Goal: Information Seeking & Learning: Find specific fact

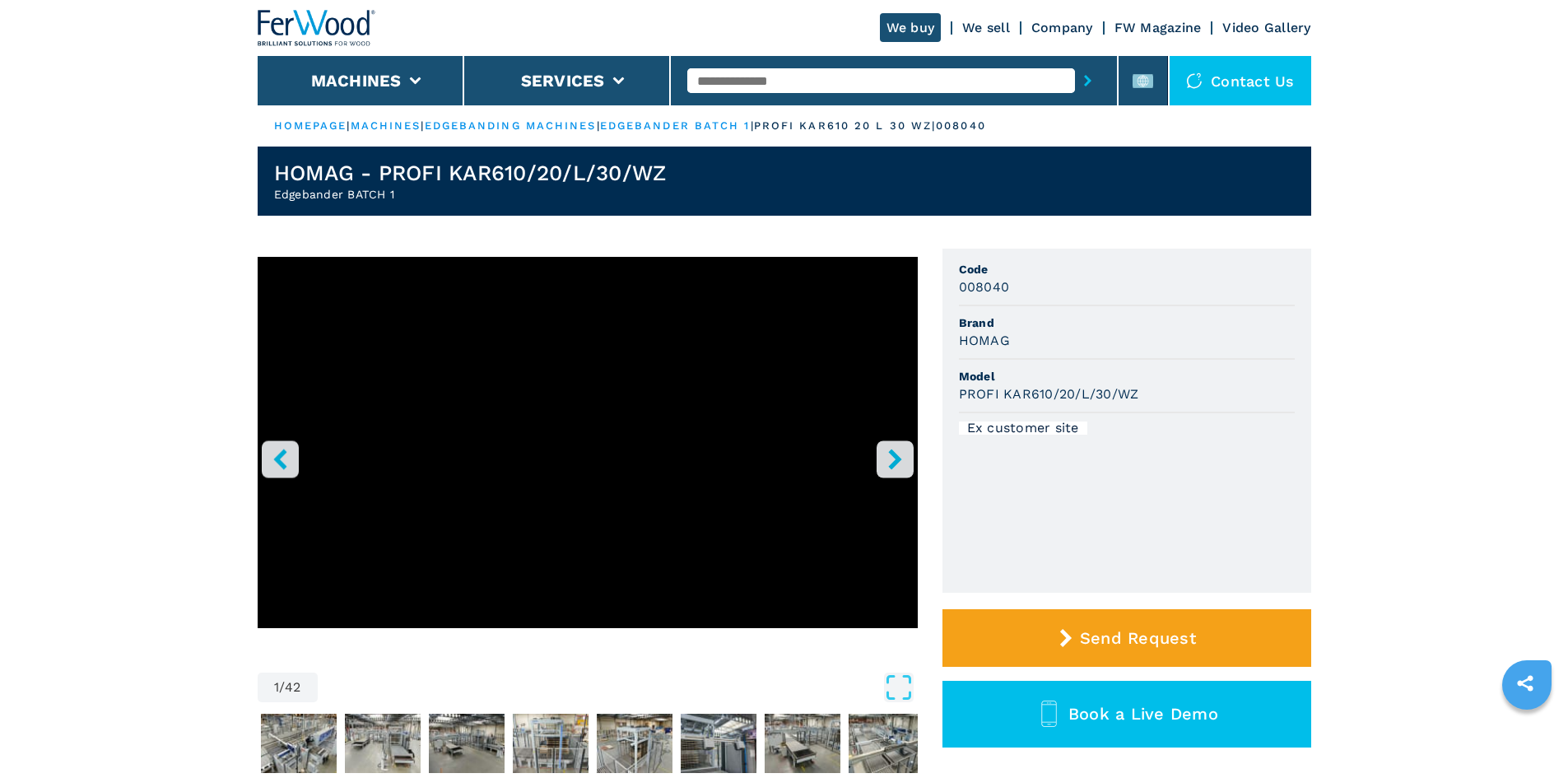
click at [708, 79] on input "text" at bounding box center [881, 81] width 388 height 25
paste input "******"
type input "******"
click at [1084, 83] on icon "submit-button" at bounding box center [1088, 81] width 8 height 12
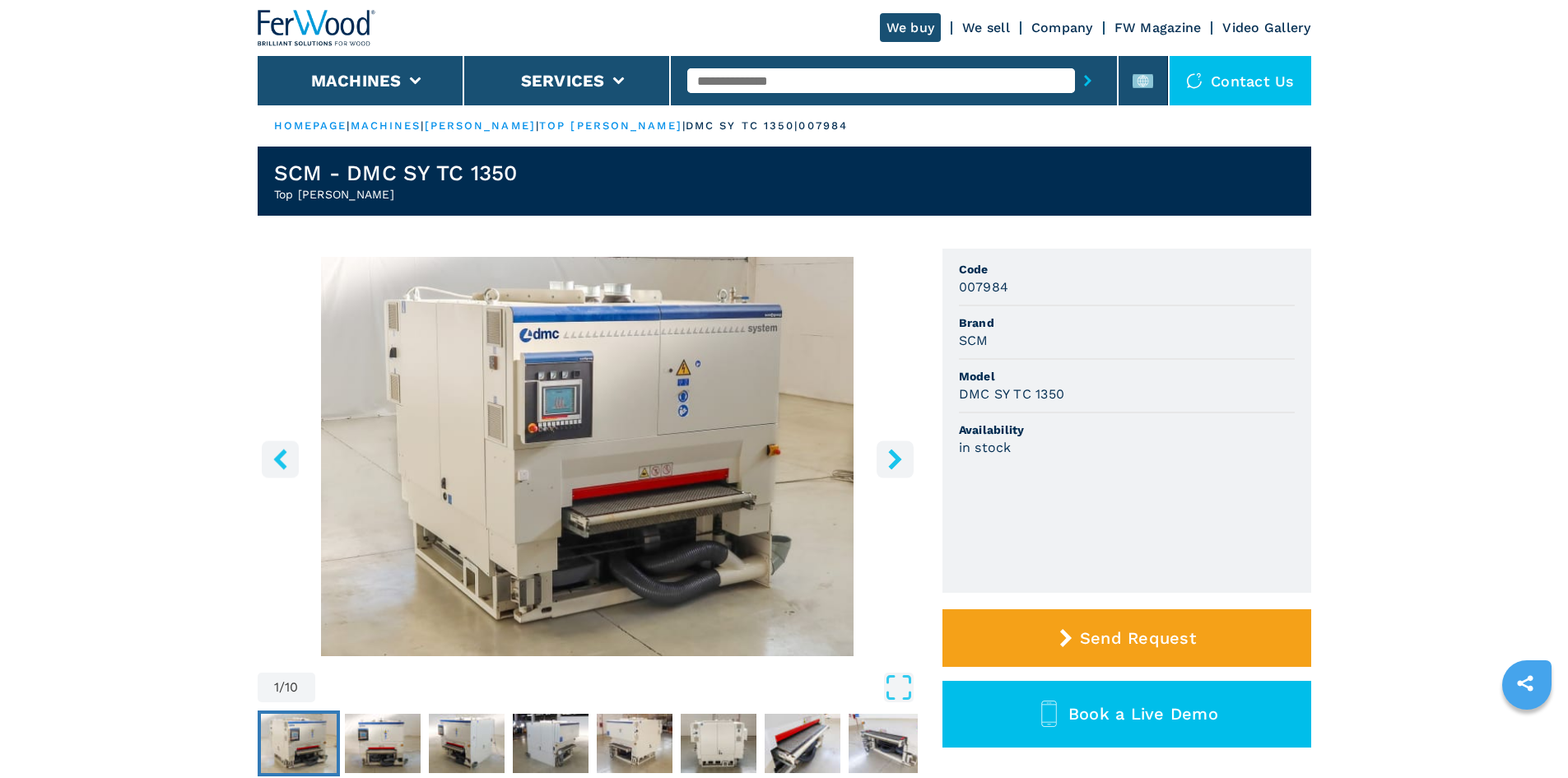
click at [986, 345] on h3 "SCM" at bounding box center [974, 340] width 29 height 19
click at [970, 336] on h3 "SCM" at bounding box center [974, 340] width 29 height 19
copy h3 "SCM"
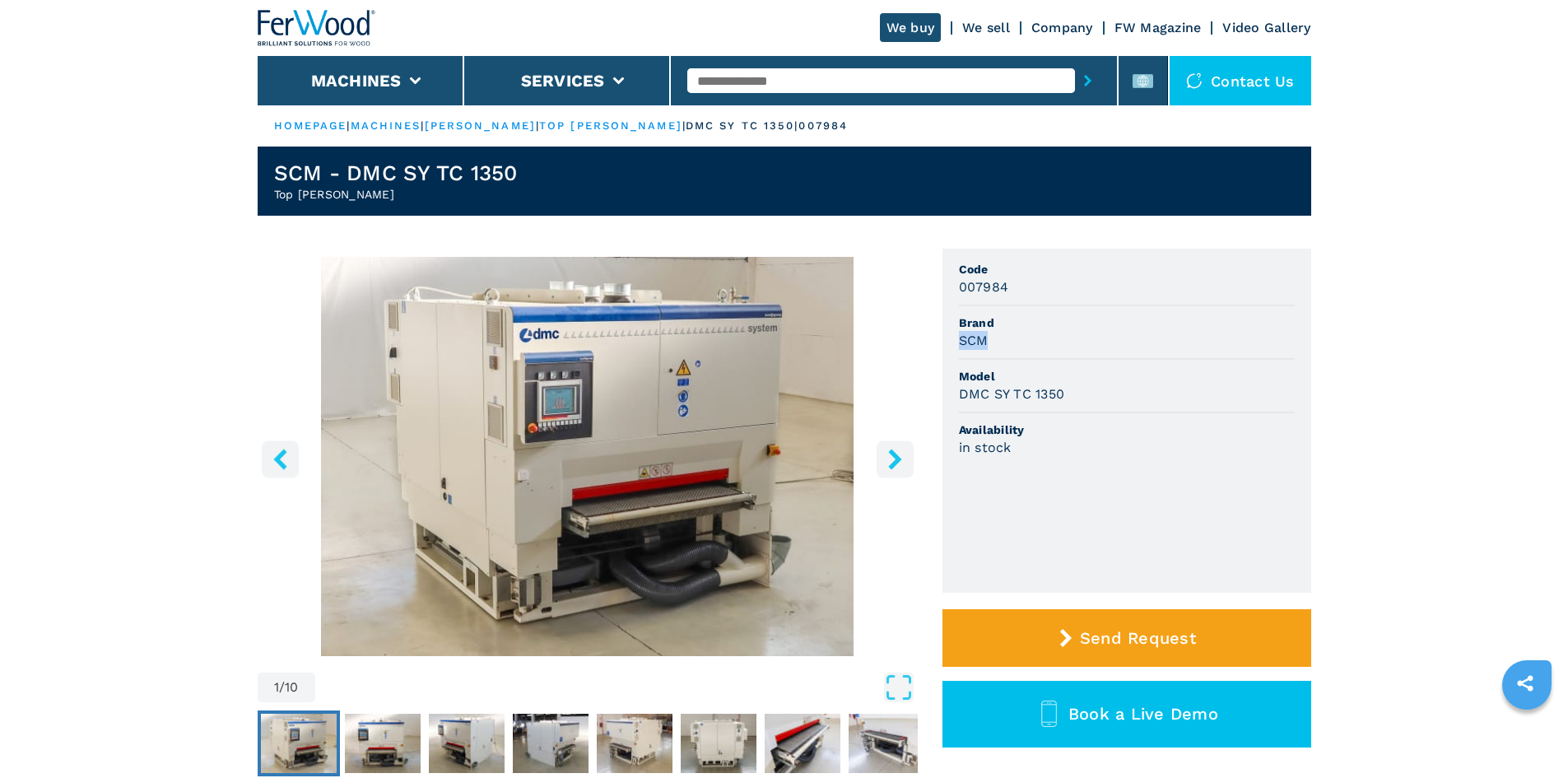
click at [1050, 333] on div "SCM" at bounding box center [1127, 340] width 336 height 19
drag, startPoint x: 954, startPoint y: 398, endPoint x: 1071, endPoint y: 402, distance: 117.1
click at [1071, 402] on ul "Code 007984 Brand SCM Model DMC SY TC 1350 Availability in stock" at bounding box center [1127, 420] width 369 height 344
copy h3 "DMC SY TC 1350"
click at [1080, 405] on li "Model DMC SY TC 1350" at bounding box center [1127, 386] width 336 height 53
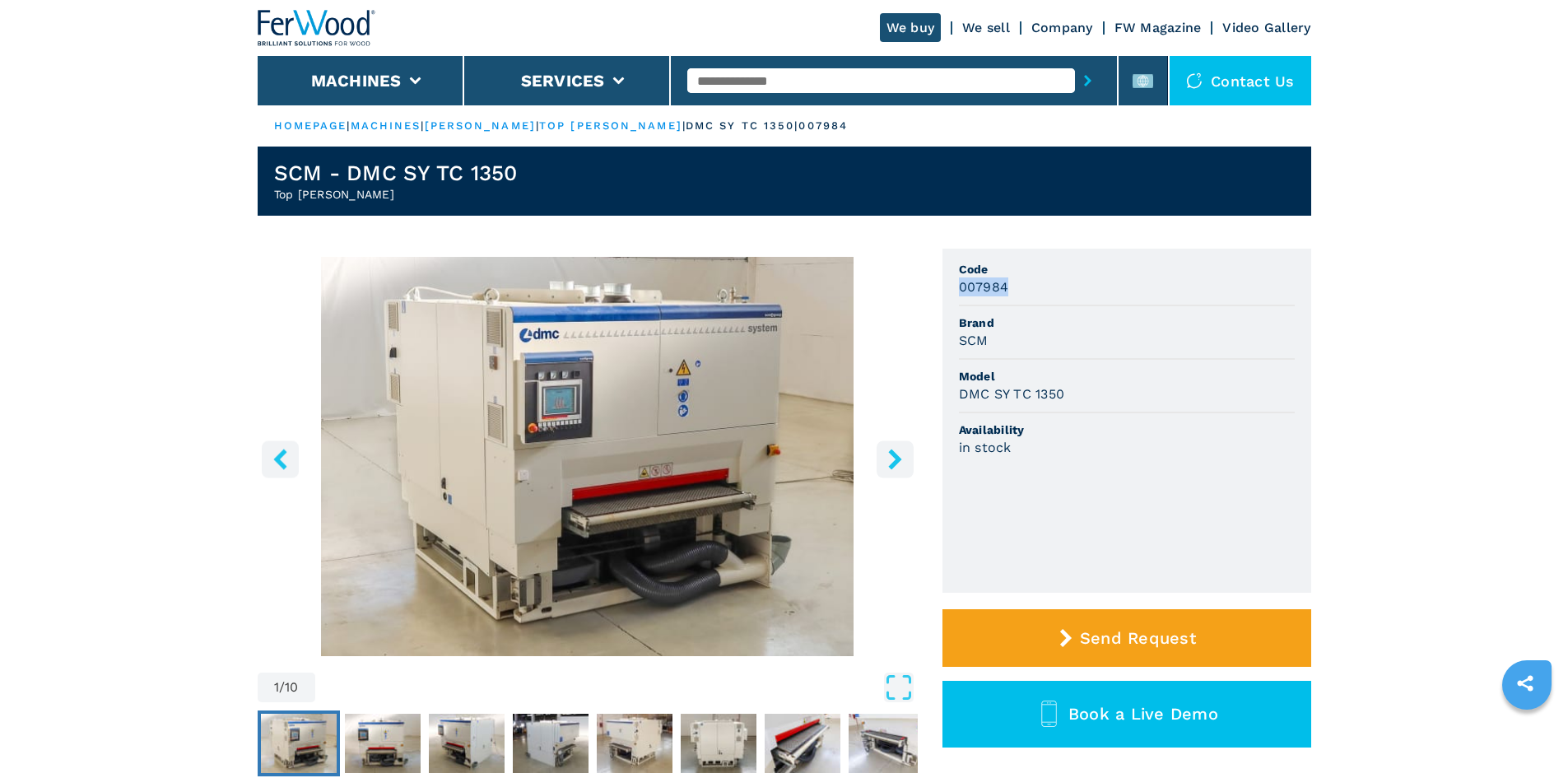
drag, startPoint x: 955, startPoint y: 292, endPoint x: 1027, endPoint y: 290, distance: 72.0
click at [1027, 290] on ul "Code 007984 Brand SCM Model DMC SY TC 1350 Availability in stock" at bounding box center [1127, 420] width 369 height 344
copy h3 "007984"
click at [1015, 298] on li "Code 007984" at bounding box center [1127, 279] width 336 height 53
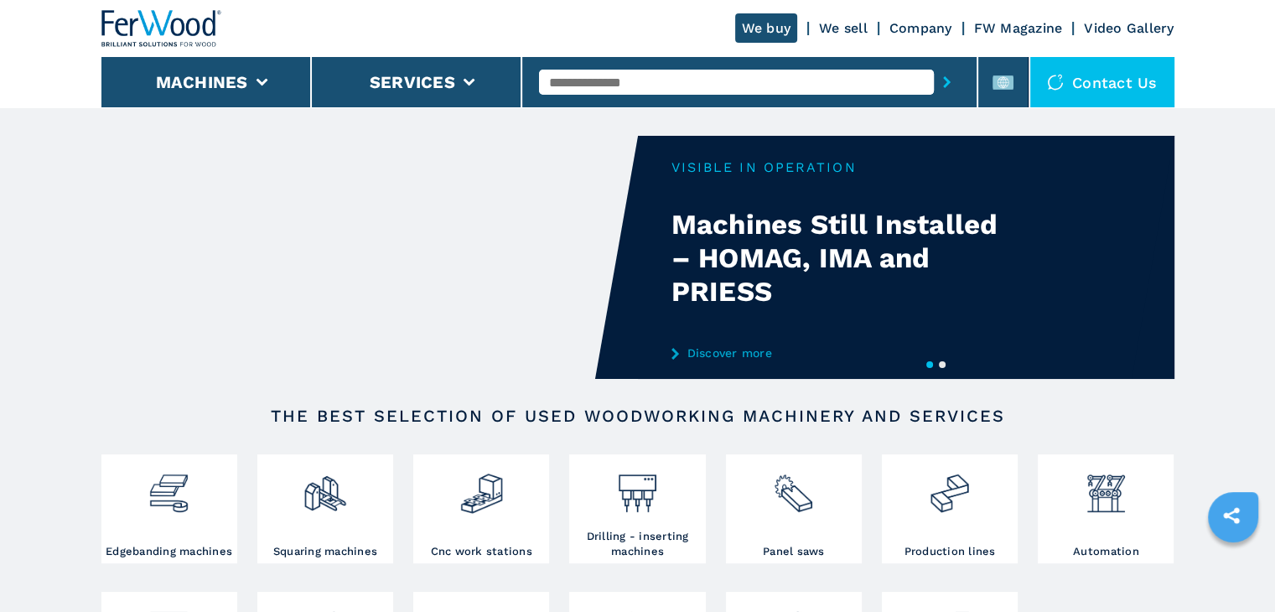
click at [594, 85] on input "text" at bounding box center [736, 82] width 395 height 25
paste input "******"
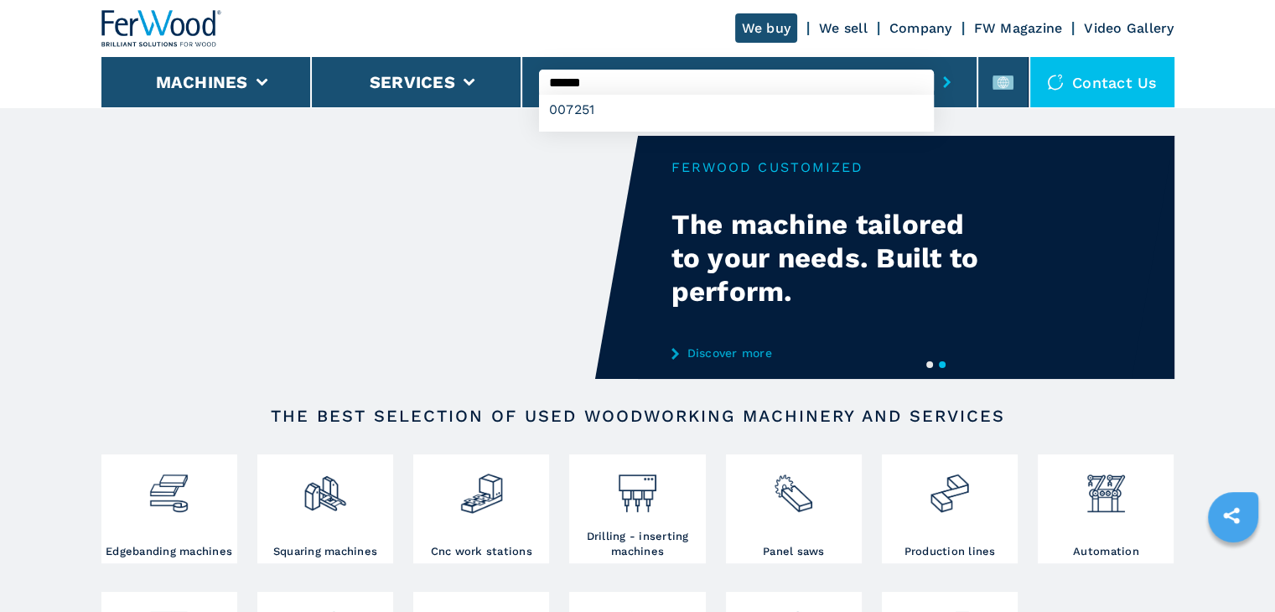
type input "******"
click at [946, 83] on icon "submit-button" at bounding box center [947, 82] width 8 height 12
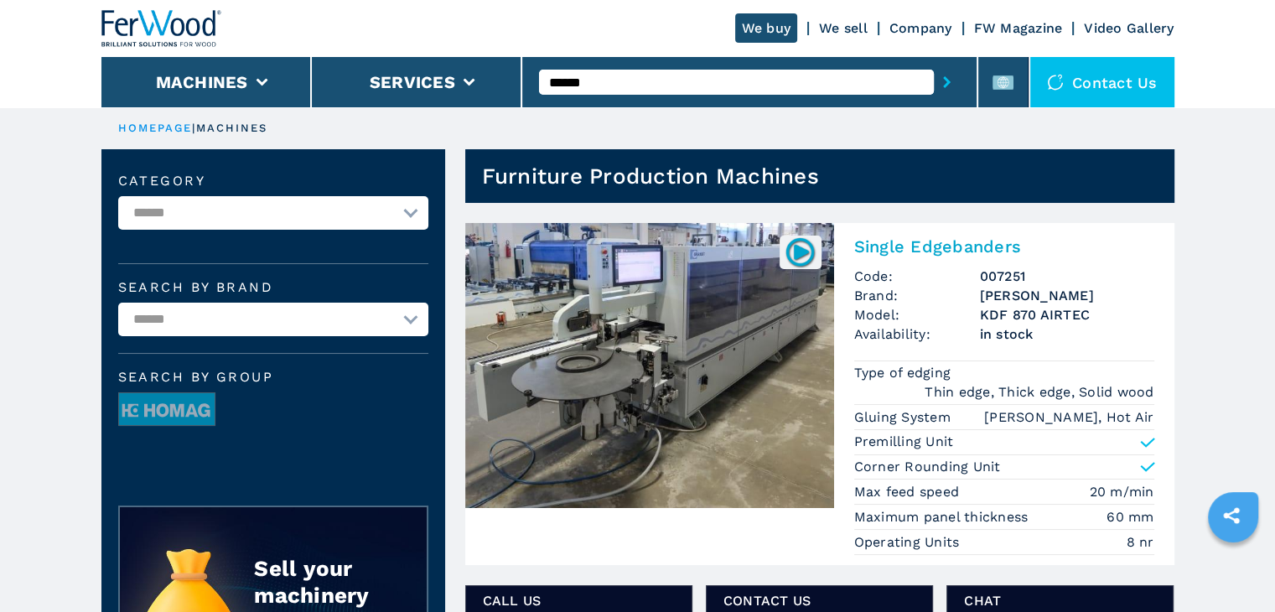
click at [979, 246] on h2 "Single Edgebanders" at bounding box center [1004, 246] width 300 height 20
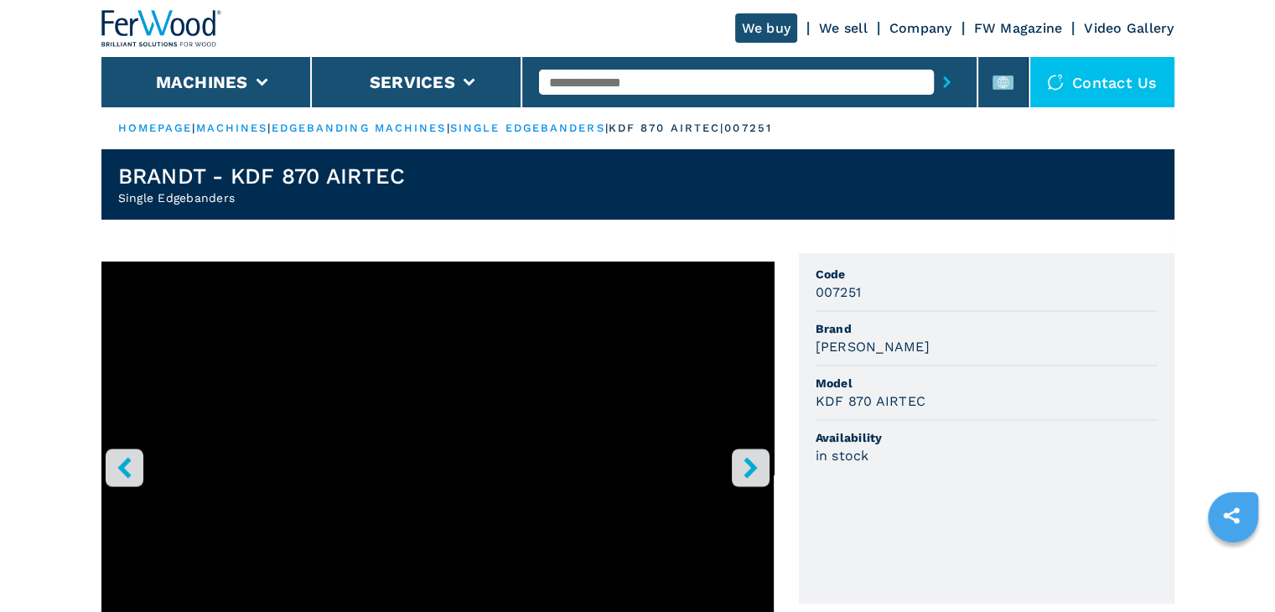
scroll to position [84, 0]
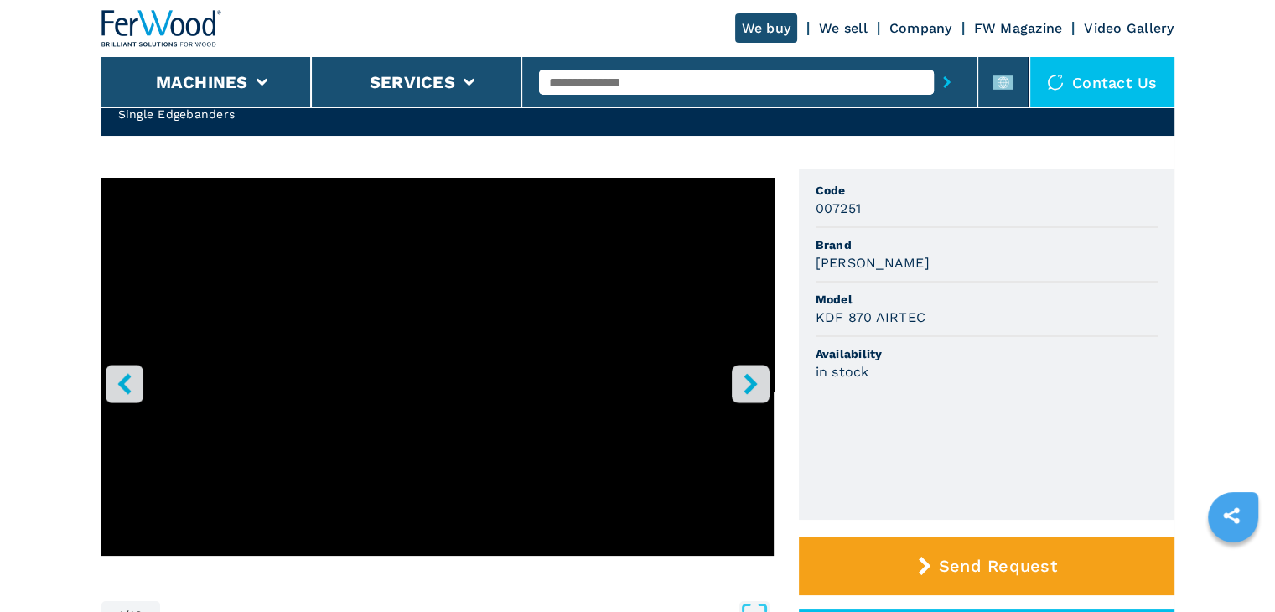
click at [852, 211] on h3 "007251" at bounding box center [839, 208] width 46 height 19
copy h3 "007251"
click at [879, 279] on li "[PERSON_NAME]" at bounding box center [987, 255] width 342 height 54
click at [847, 261] on h3 "[PERSON_NAME]" at bounding box center [873, 262] width 114 height 19
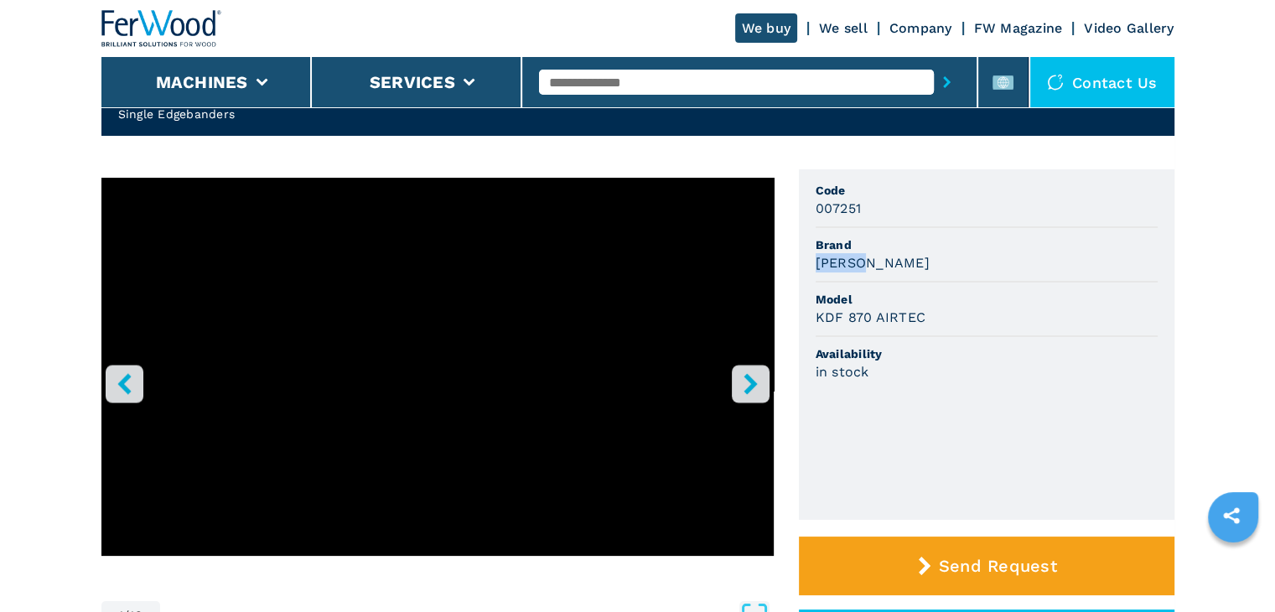
click at [847, 261] on h3 "[PERSON_NAME]" at bounding box center [873, 262] width 114 height 19
copy h3 "[PERSON_NAME]"
click at [942, 272] on li "[PERSON_NAME]" at bounding box center [987, 255] width 342 height 54
drag, startPoint x: 814, startPoint y: 319, endPoint x: 956, endPoint y: 314, distance: 141.8
click at [956, 314] on ul "Code 007251 Brand [PERSON_NAME] Model KDF 870 AIRTEC Availability in stock" at bounding box center [987, 344] width 376 height 350
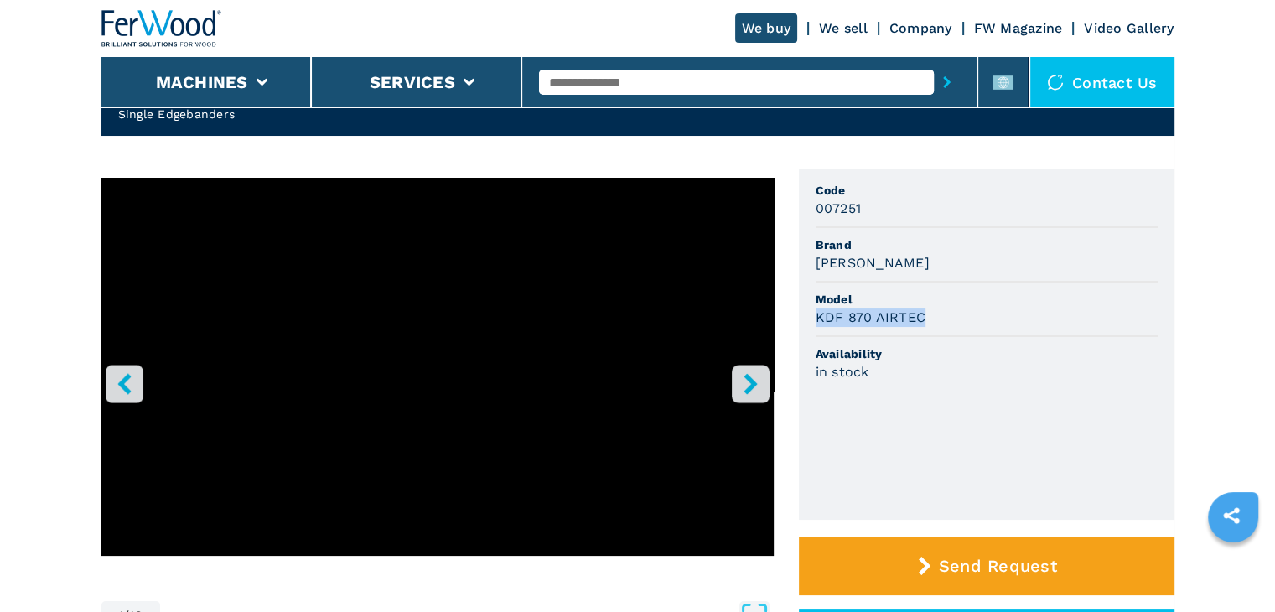
copy h3 "KDF 870 AIRTEC"
click at [959, 311] on div "KDF 870 AIRTEC" at bounding box center [987, 317] width 342 height 19
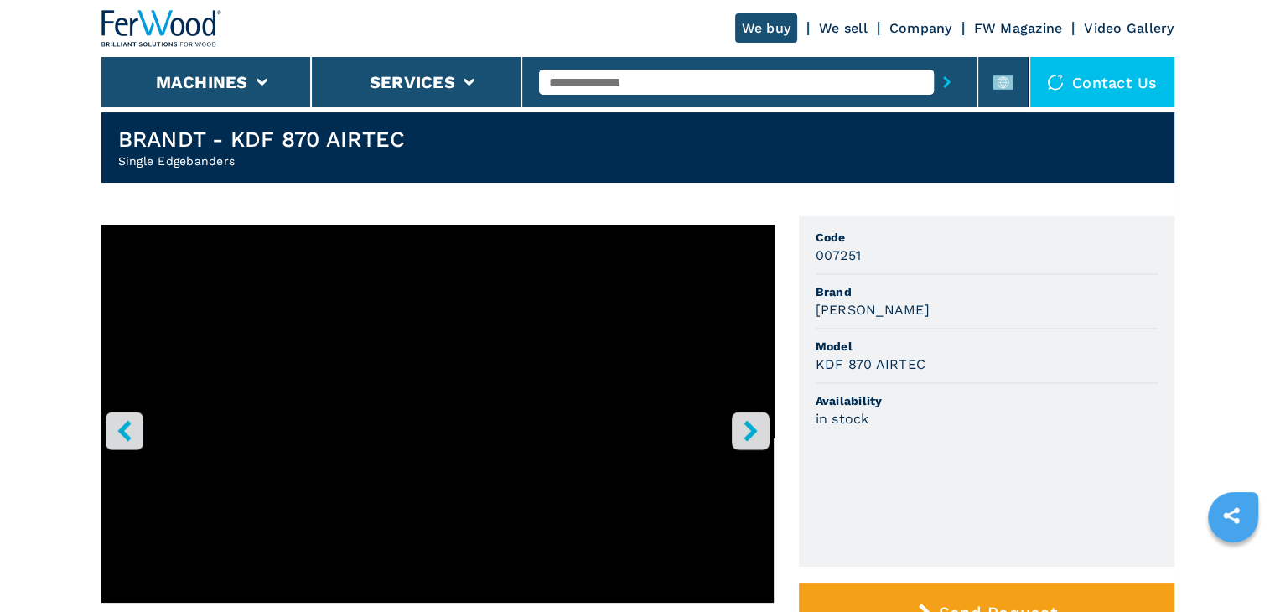
scroll to position [0, 0]
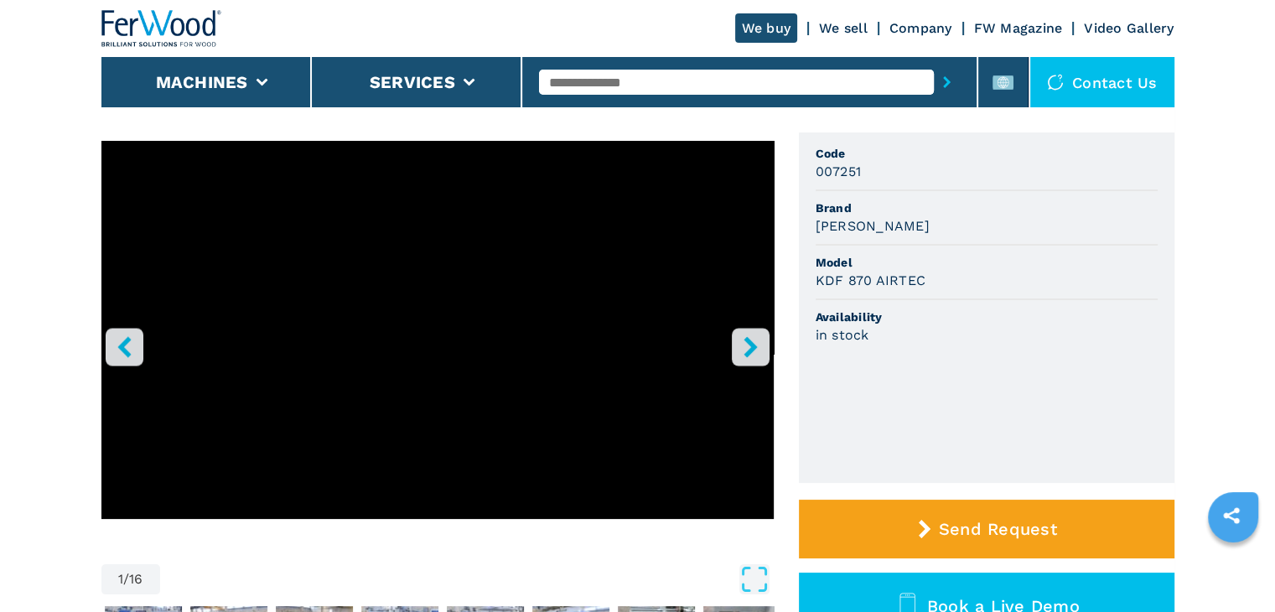
scroll to position [84, 0]
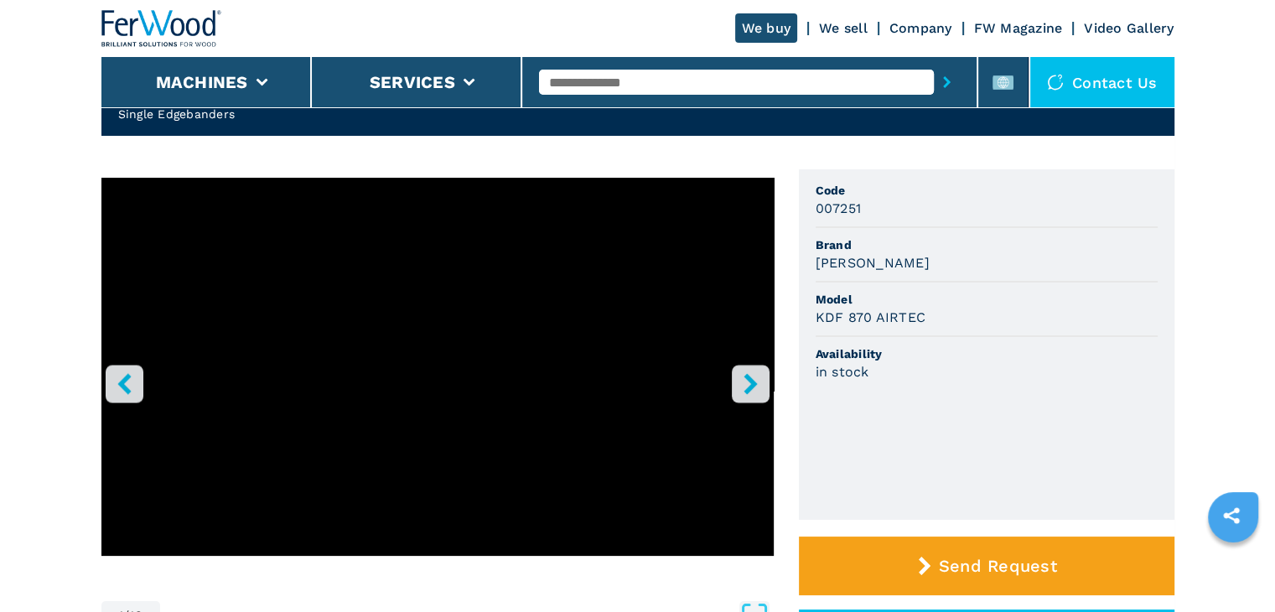
click at [735, 377] on button "right-button" at bounding box center [751, 384] width 38 height 38
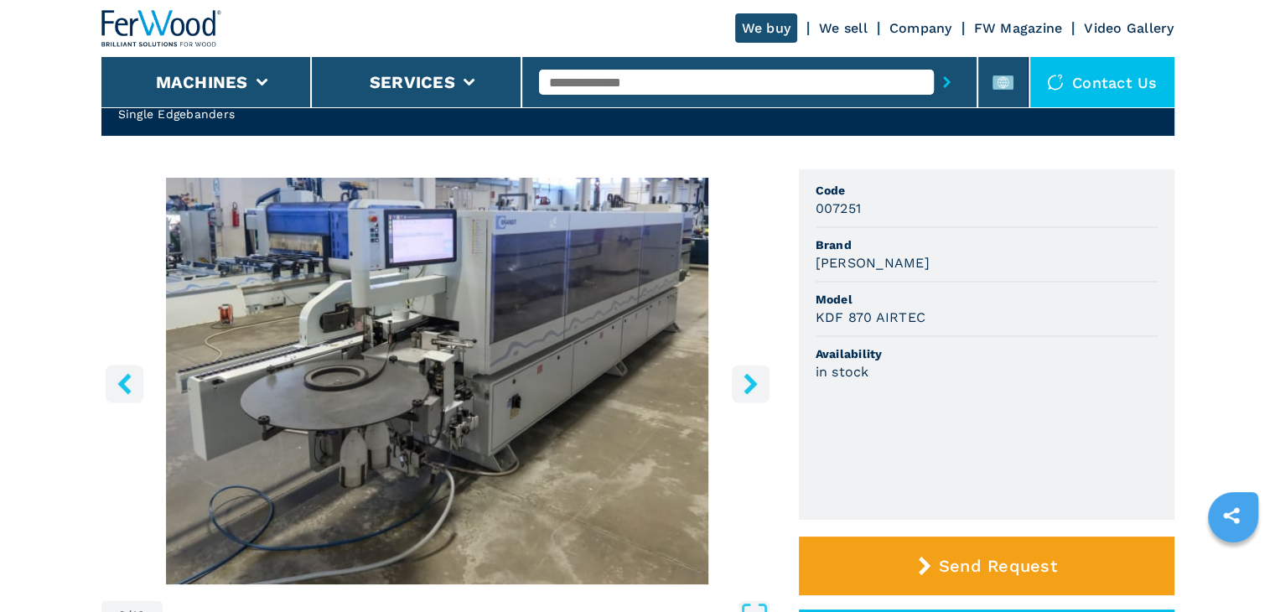
scroll to position [0, 0]
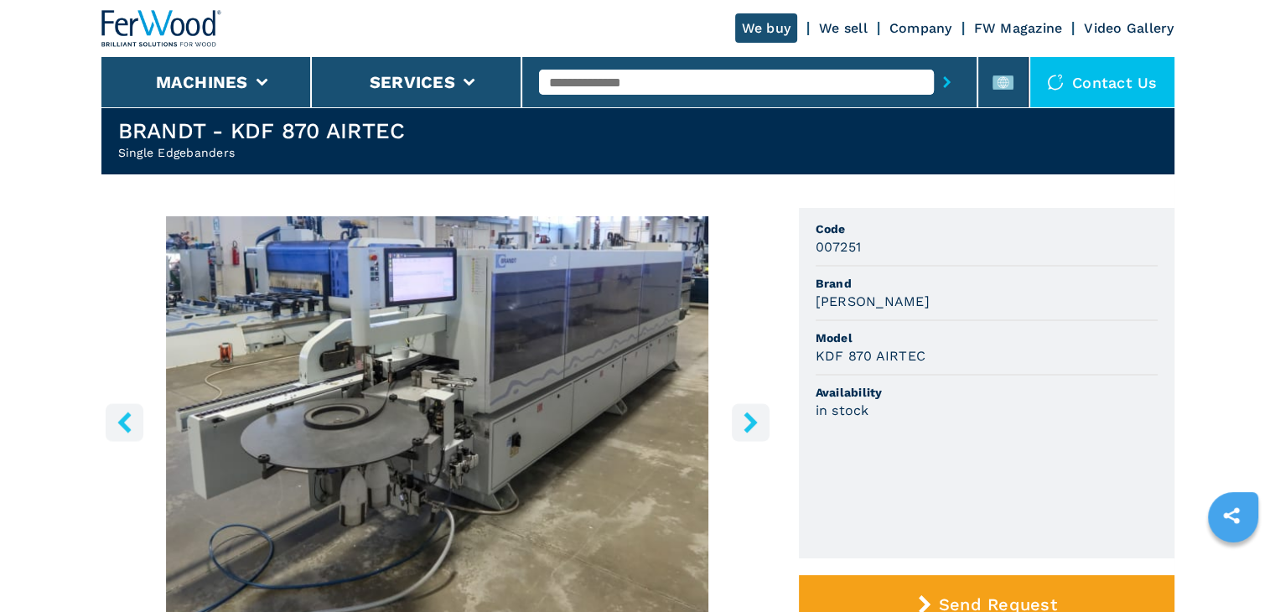
scroll to position [84, 0]
